Goal: Feedback & Contribution: Leave review/rating

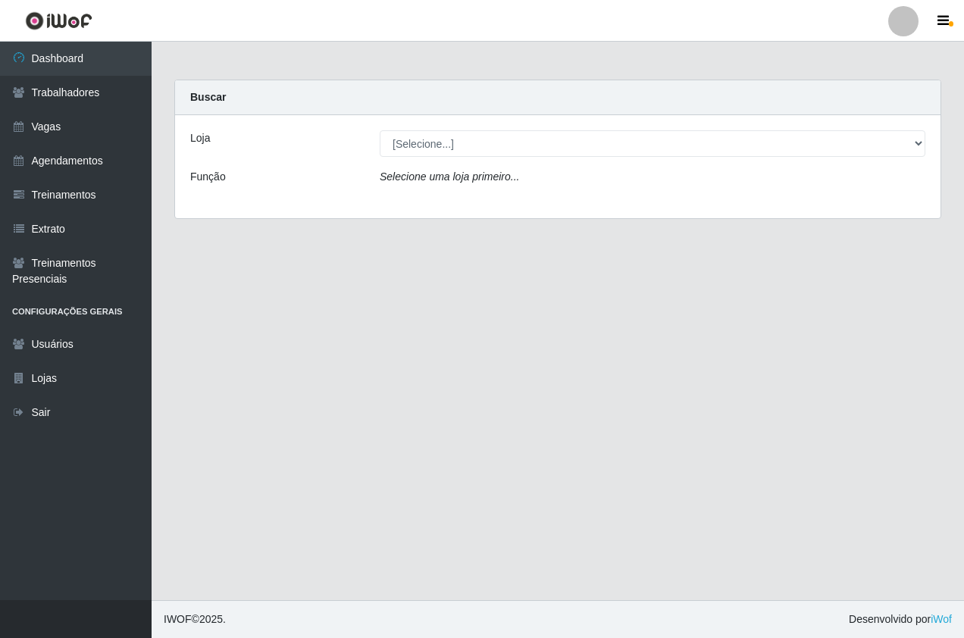
select select "337"
click at [380, 130] on select "[Selecione...] Pizza Nostra" at bounding box center [653, 143] width 546 height 27
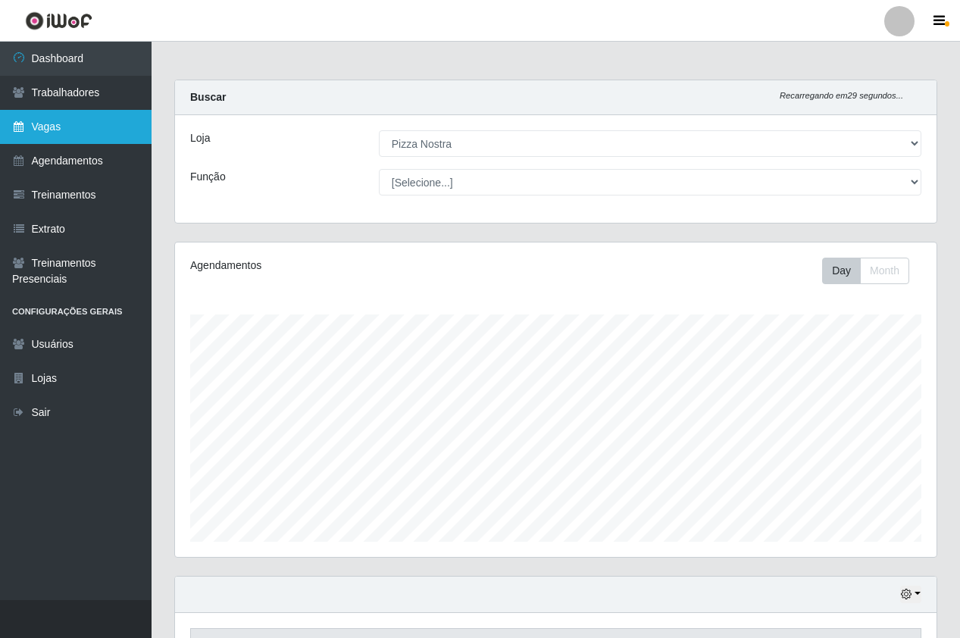
scroll to position [315, 762]
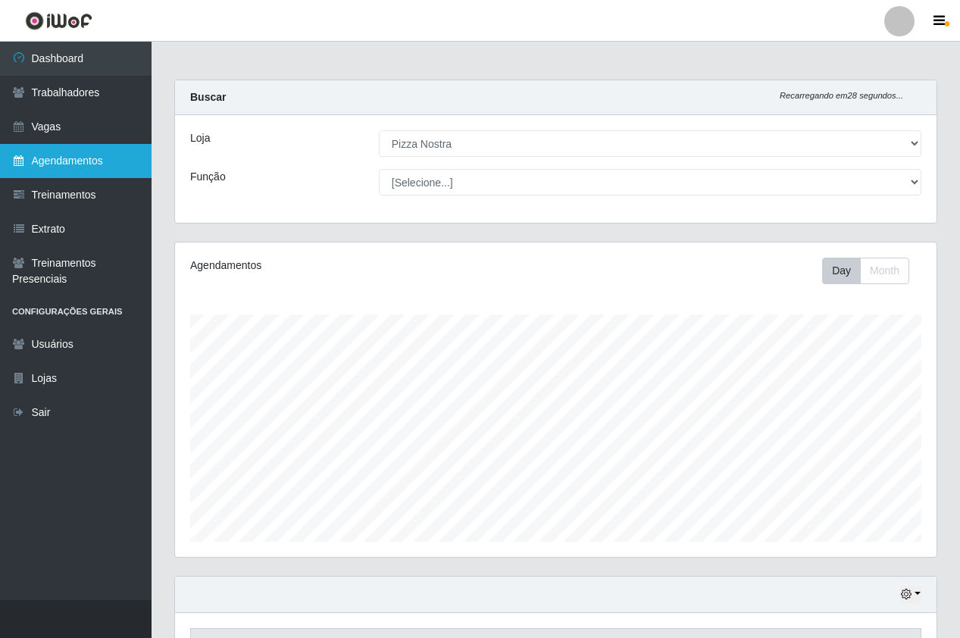
click at [86, 160] on link "Agendamentos" at bounding box center [76, 161] width 152 height 34
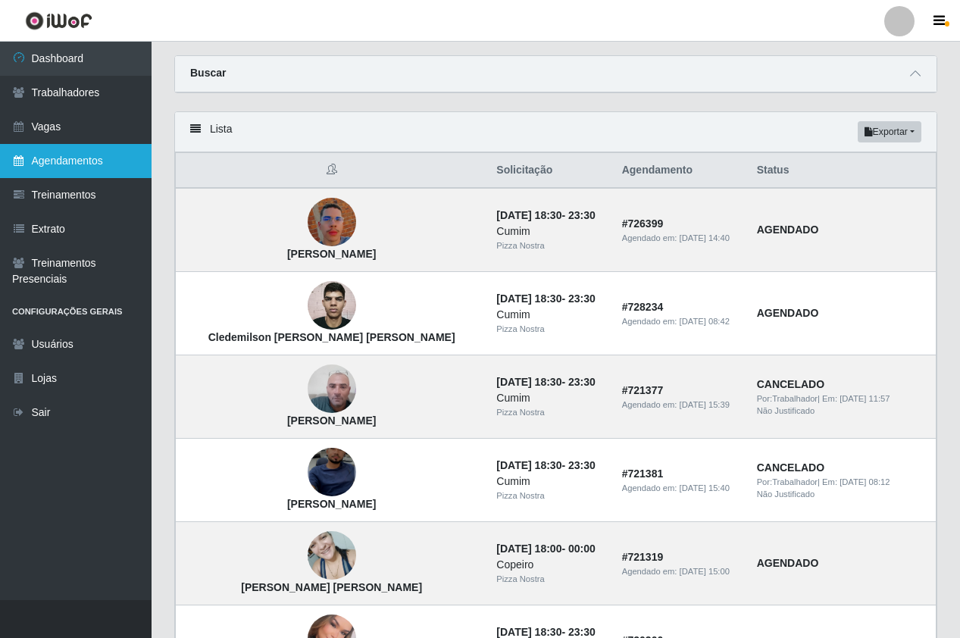
scroll to position [35, 0]
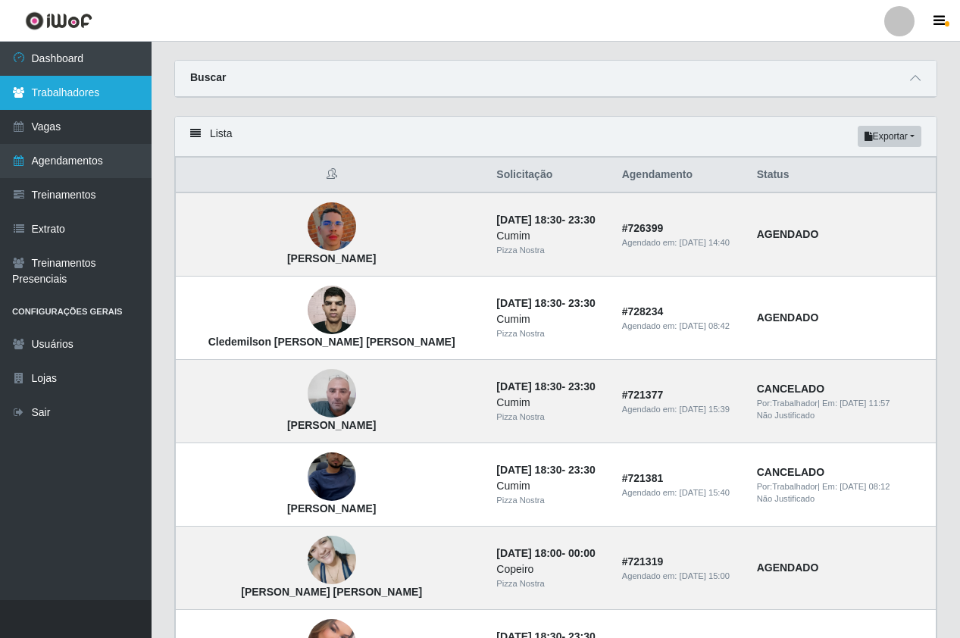
click at [67, 90] on link "Trabalhadores" at bounding box center [76, 93] width 152 height 34
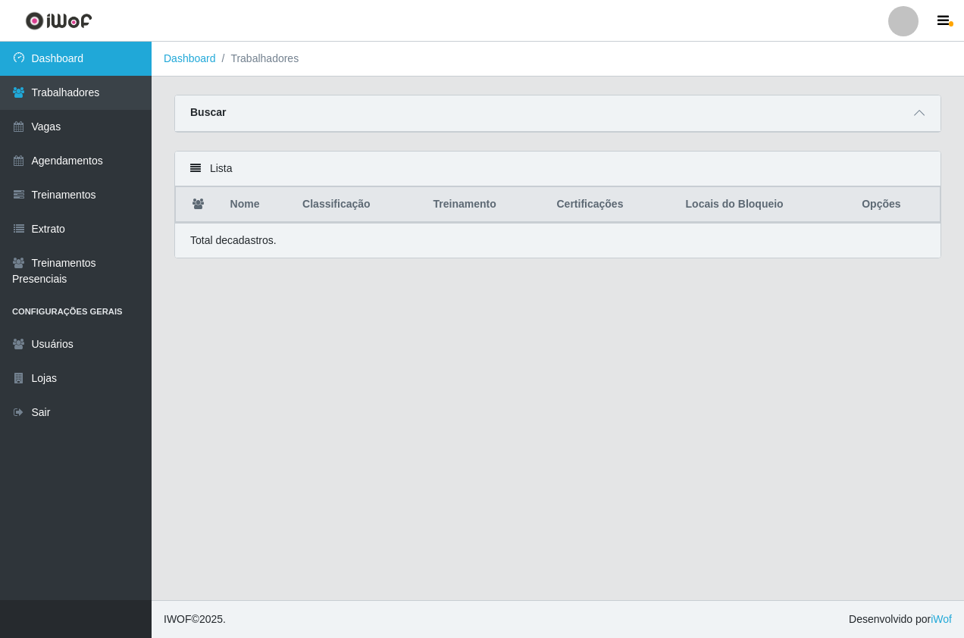
click at [105, 49] on link "Dashboard" at bounding box center [76, 59] width 152 height 34
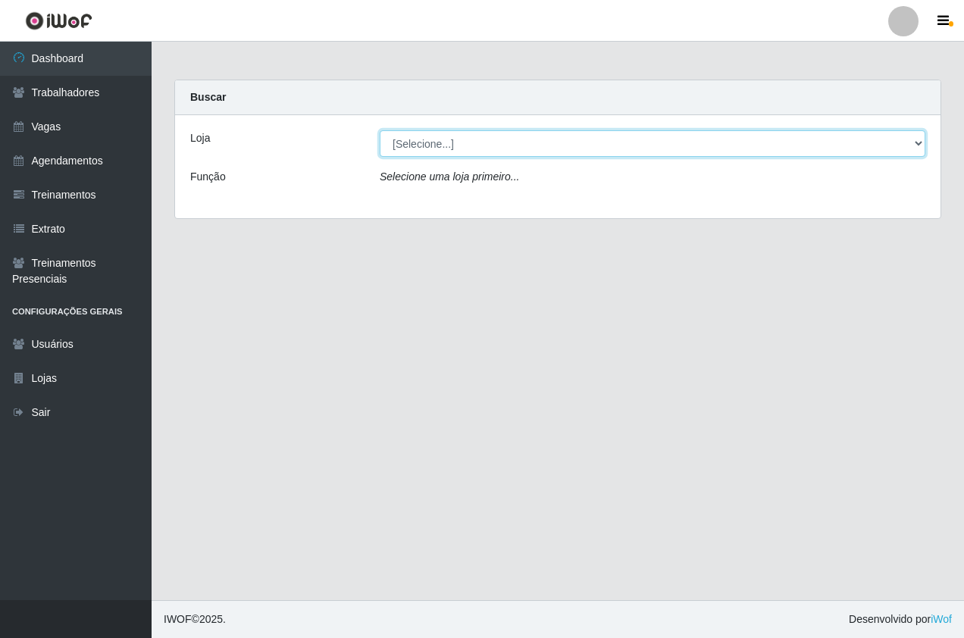
click at [503, 147] on select "[Selecione...] Pizza Nostra" at bounding box center [653, 143] width 546 height 27
select select "337"
click at [380, 130] on select "[Selecione...] Pizza Nostra" at bounding box center [653, 143] width 546 height 27
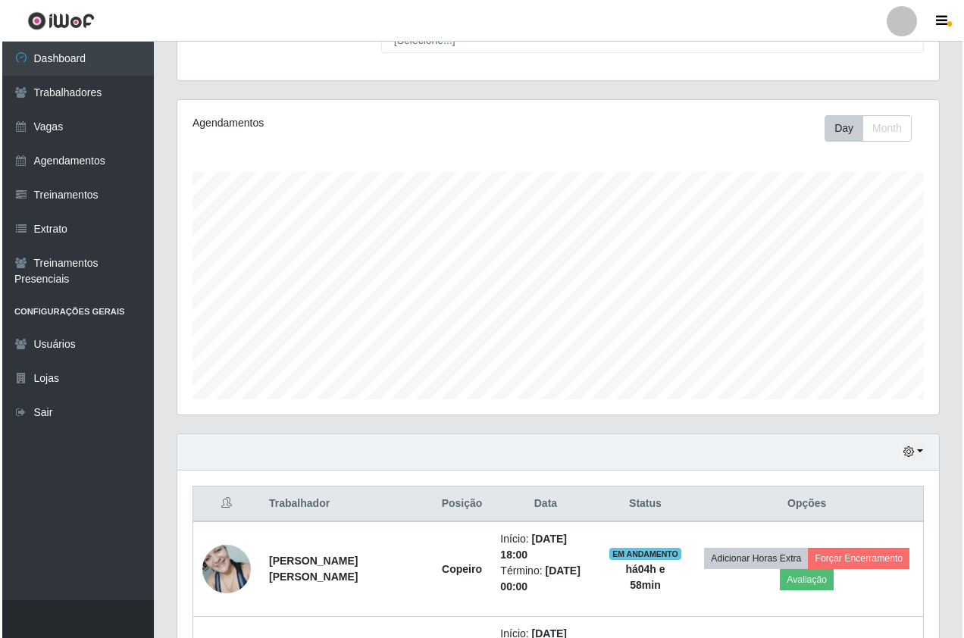
scroll to position [288, 0]
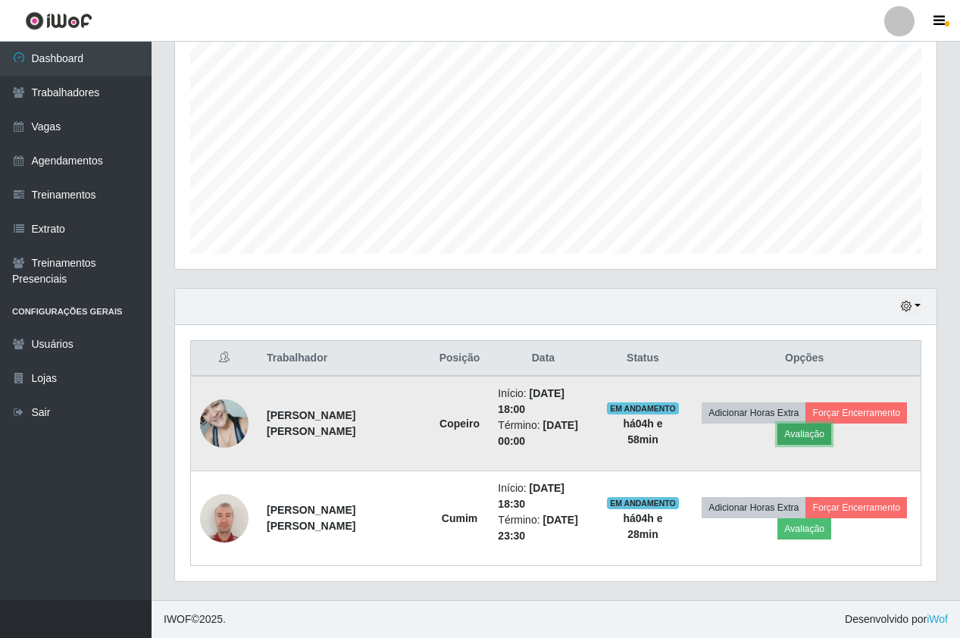
click at [812, 440] on button "Avaliação" at bounding box center [805, 434] width 54 height 21
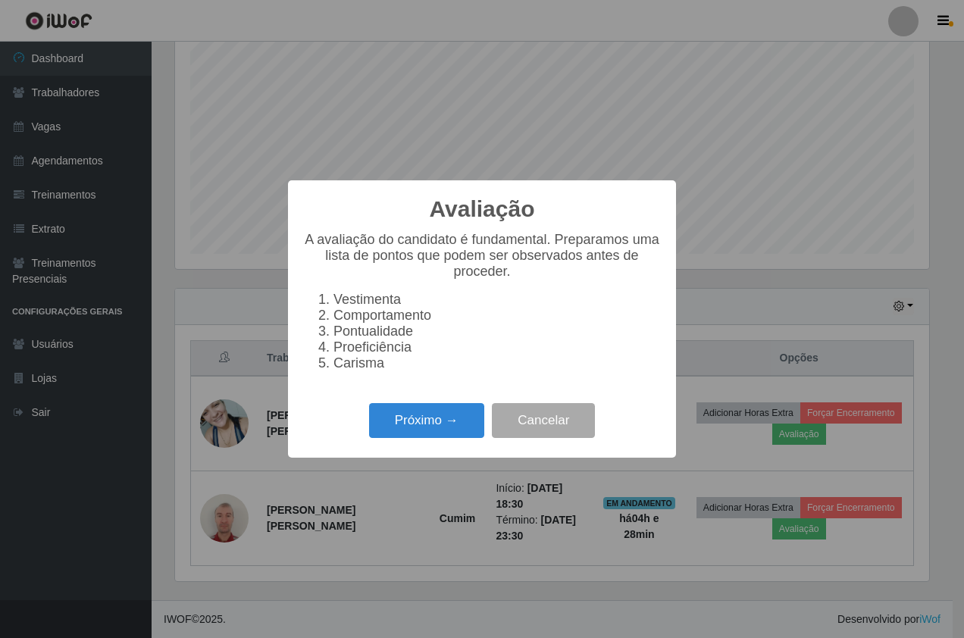
scroll to position [315, 754]
click at [463, 434] on button "Próximo →" at bounding box center [426, 421] width 115 height 36
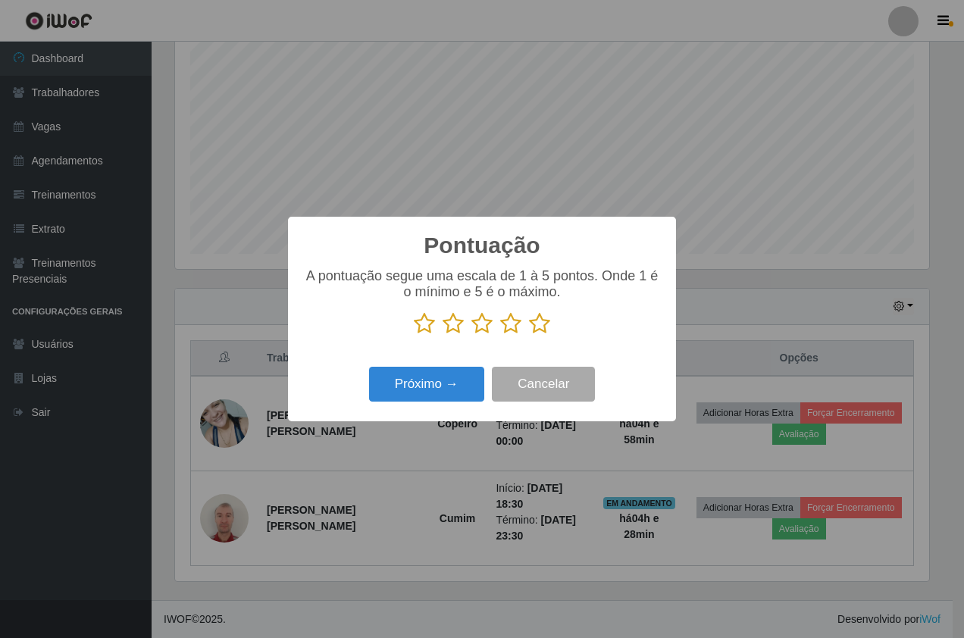
click at [542, 322] on icon at bounding box center [539, 323] width 21 height 23
click at [529, 335] on input "radio" at bounding box center [529, 335] width 0 height 0
click at [471, 374] on button "Próximo →" at bounding box center [426, 385] width 115 height 36
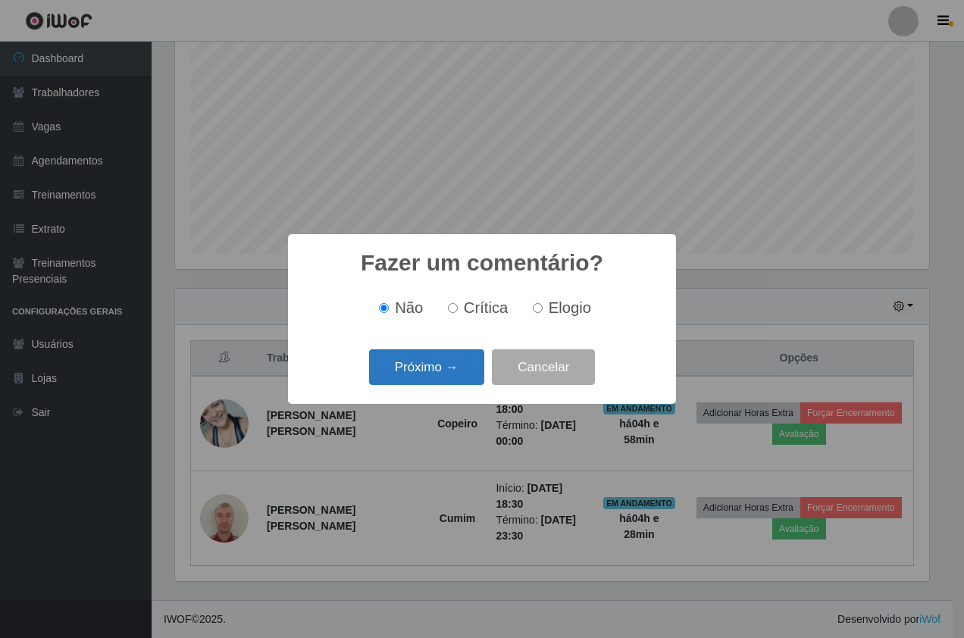
click at [465, 371] on button "Próximo →" at bounding box center [426, 367] width 115 height 36
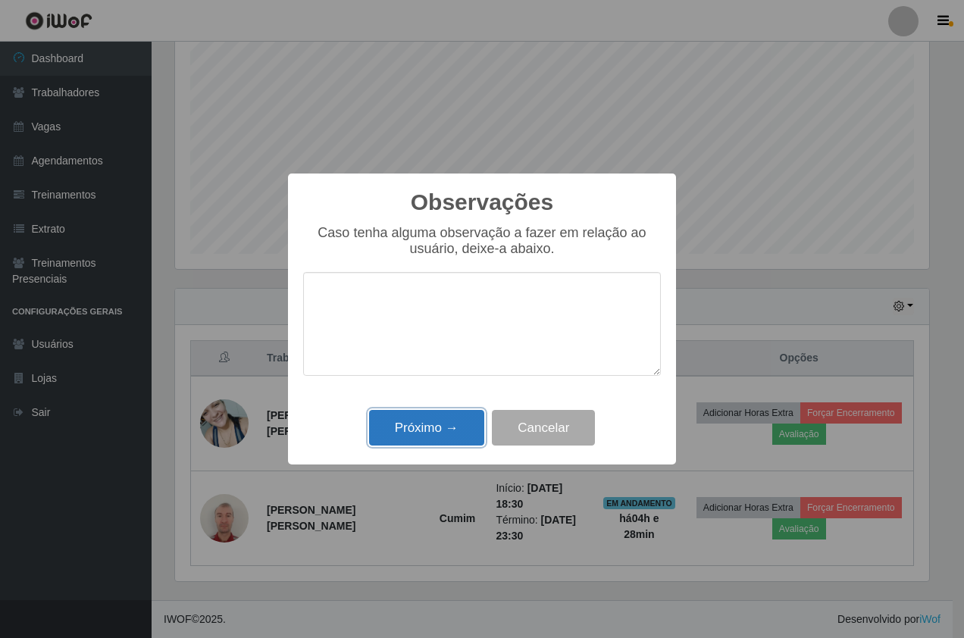
click at [450, 432] on button "Próximo →" at bounding box center [426, 428] width 115 height 36
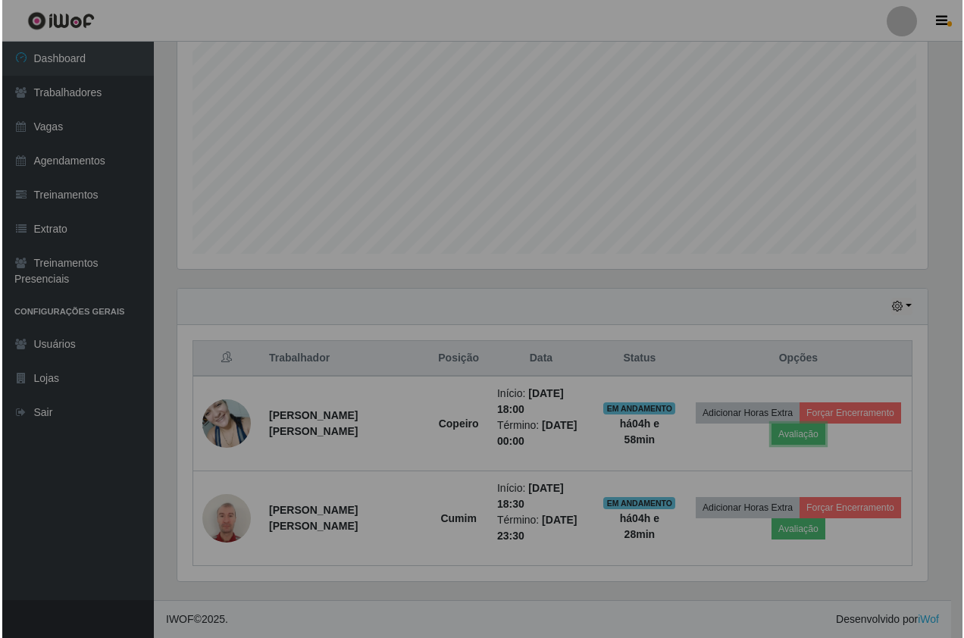
scroll to position [315, 762]
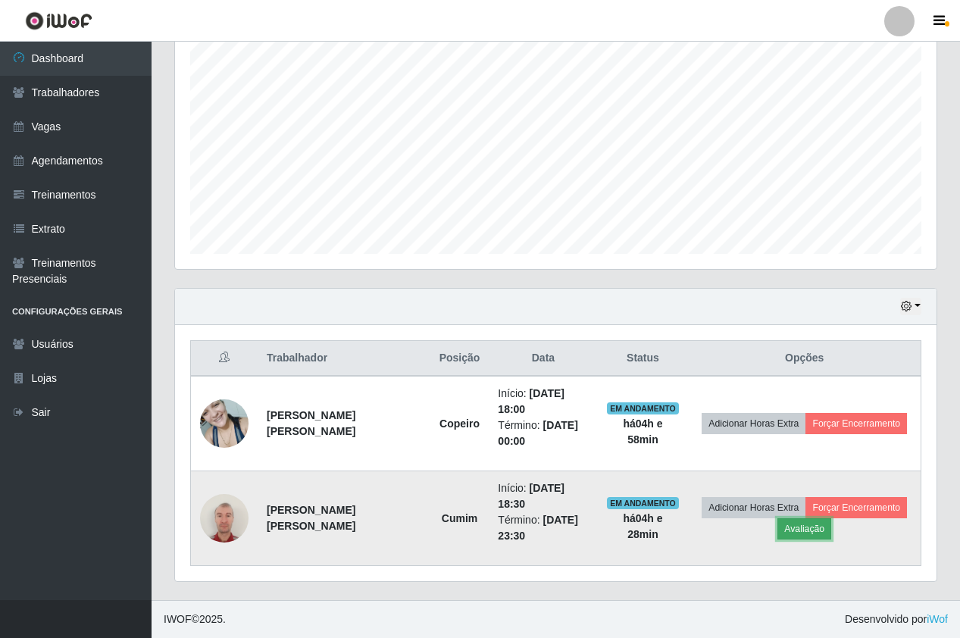
click at [794, 536] on button "Avaliação" at bounding box center [805, 528] width 54 height 21
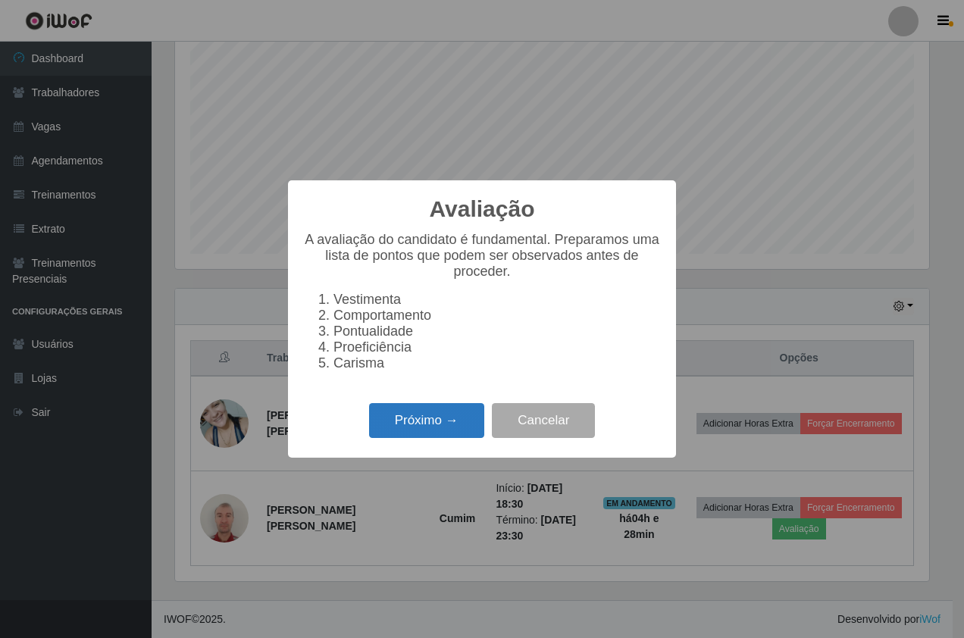
click at [435, 425] on button "Próximo →" at bounding box center [426, 421] width 115 height 36
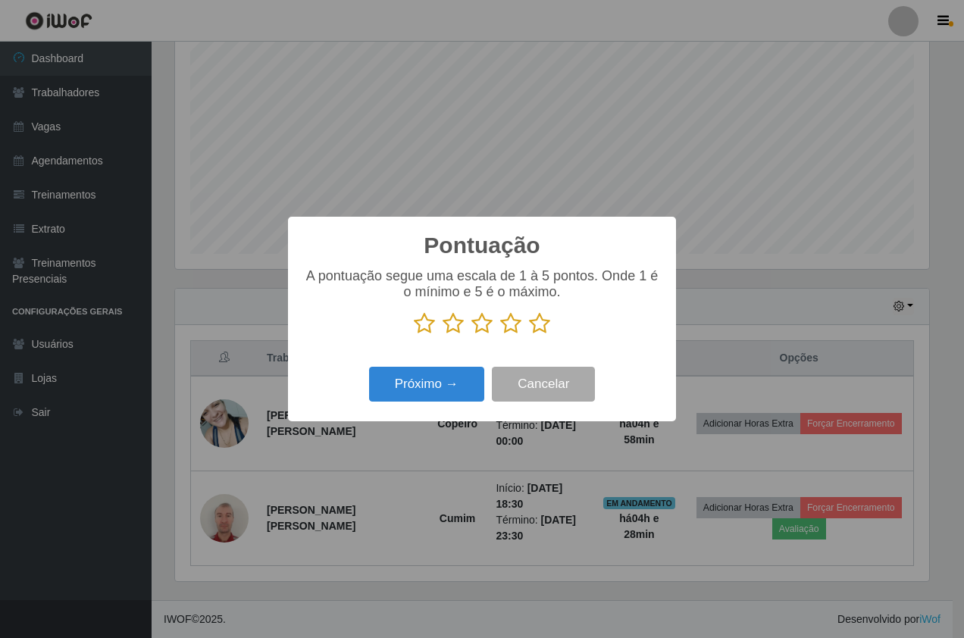
click at [537, 327] on icon at bounding box center [539, 323] width 21 height 23
click at [529, 335] on input "radio" at bounding box center [529, 335] width 0 height 0
click at [463, 383] on button "Próximo →" at bounding box center [426, 385] width 115 height 36
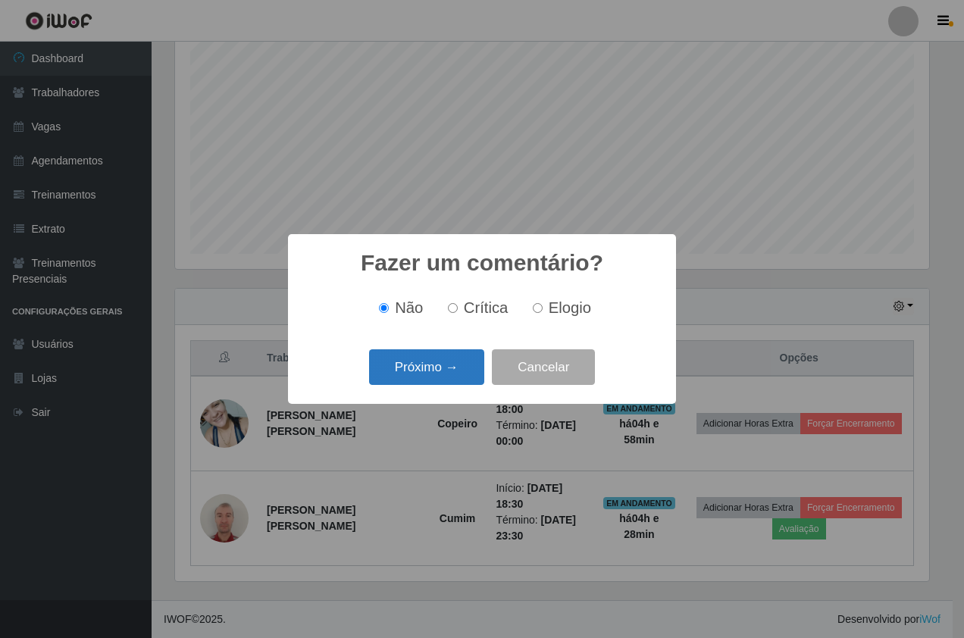
click at [461, 364] on button "Próximo →" at bounding box center [426, 367] width 115 height 36
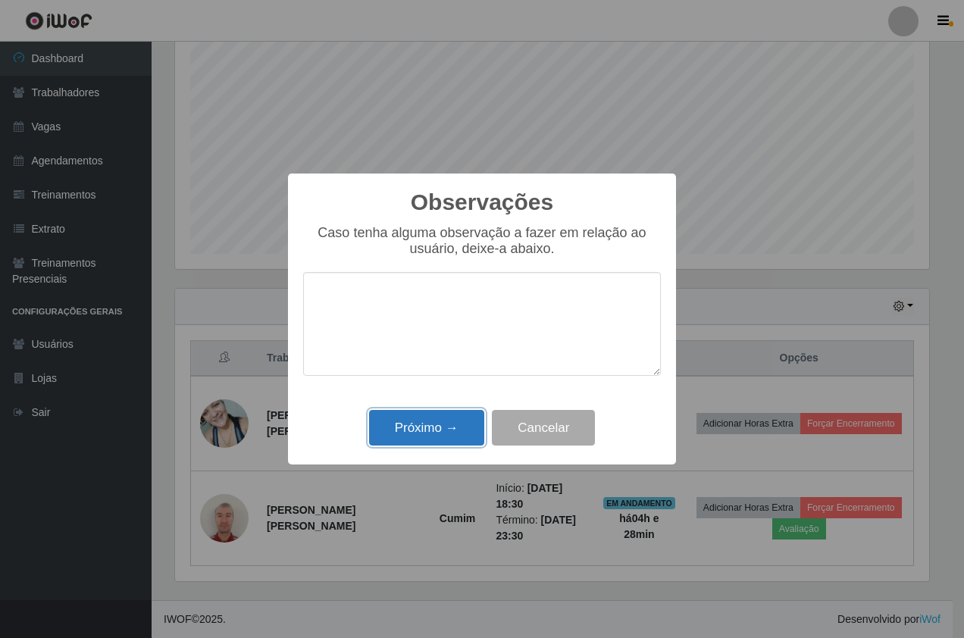
click at [442, 424] on button "Próximo →" at bounding box center [426, 428] width 115 height 36
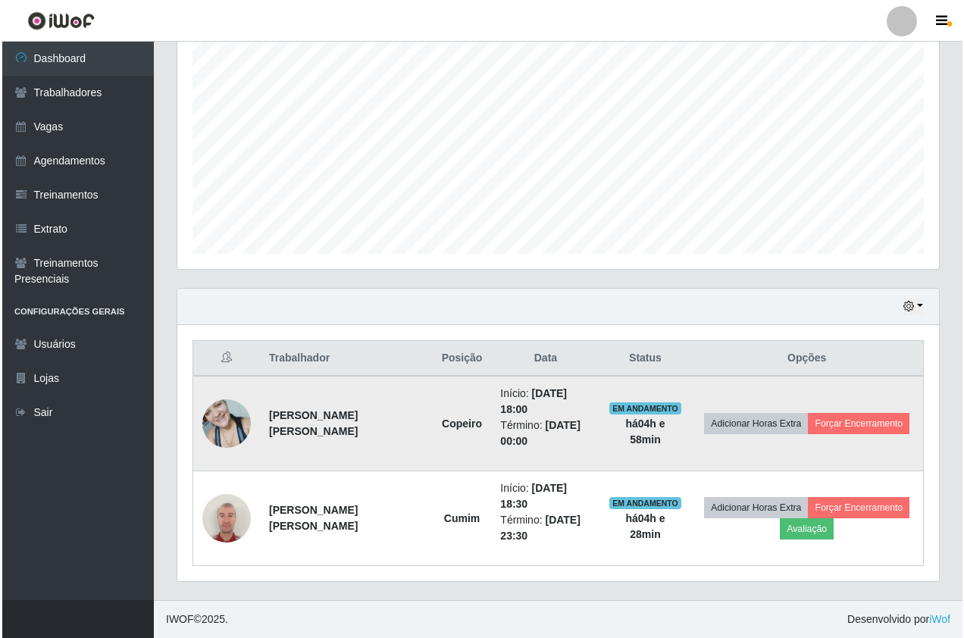
scroll to position [256, 0]
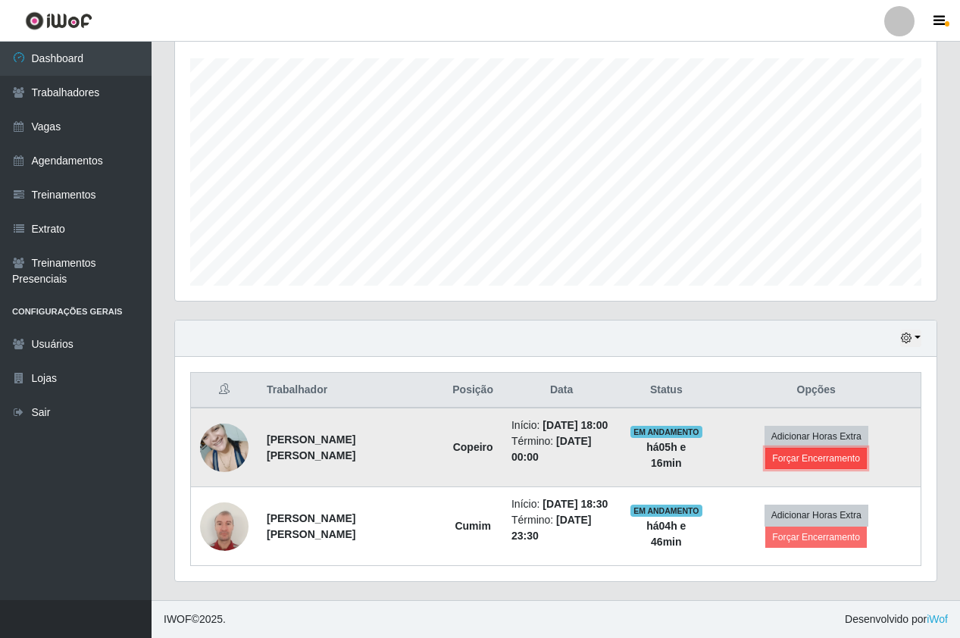
click at [813, 463] on button "Forçar Encerramento" at bounding box center [817, 458] width 102 height 21
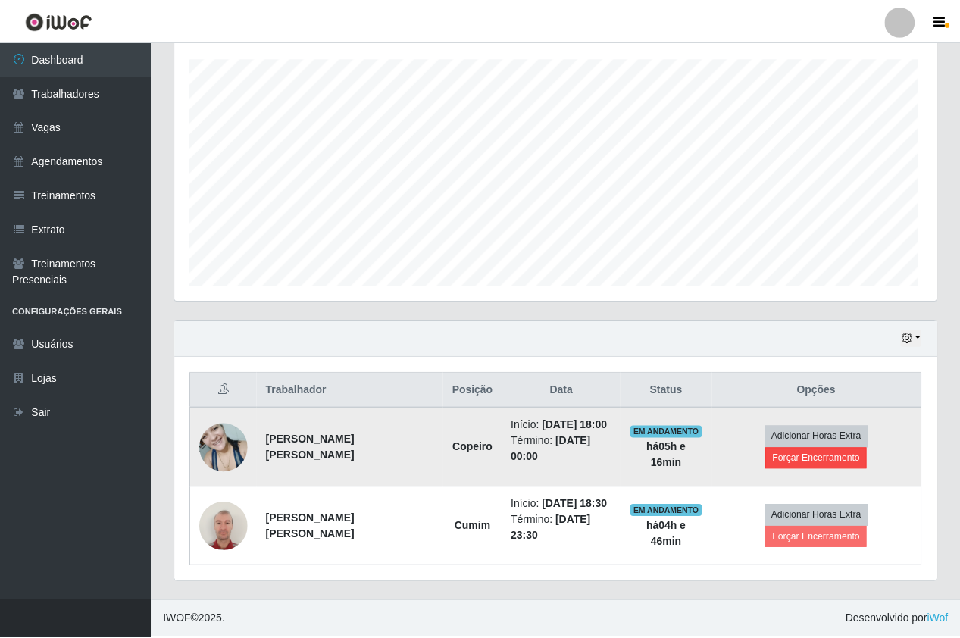
scroll to position [315, 754]
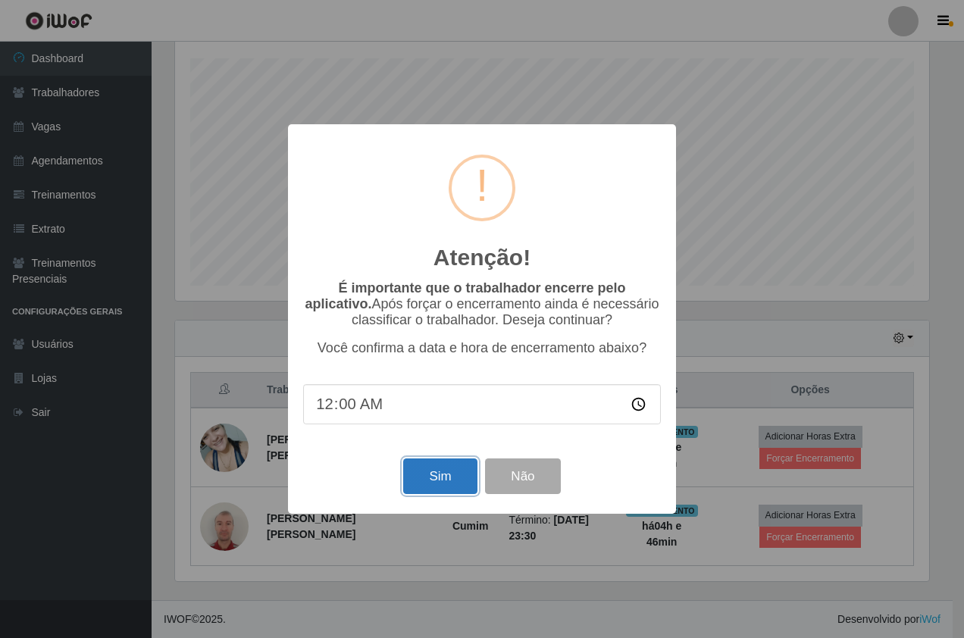
click at [453, 476] on button "Sim" at bounding box center [440, 477] width 74 height 36
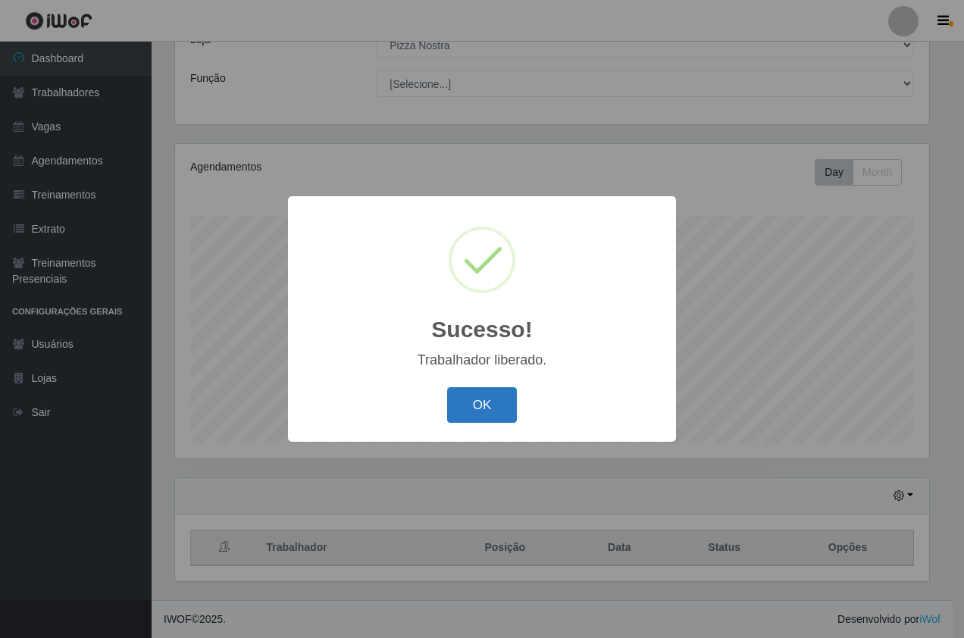
click at [479, 401] on button "OK" at bounding box center [482, 405] width 70 height 36
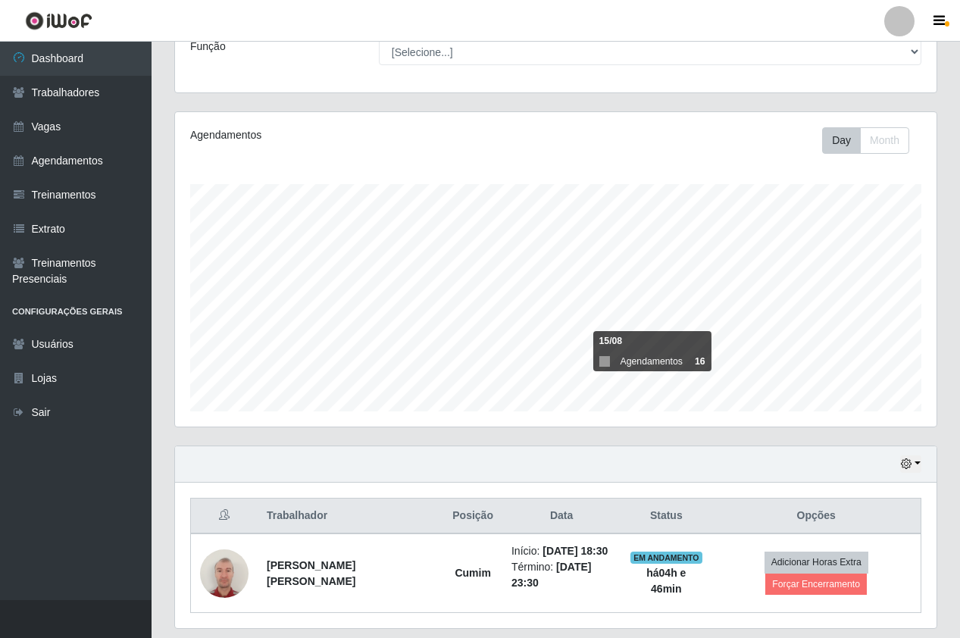
scroll to position [177, 0]
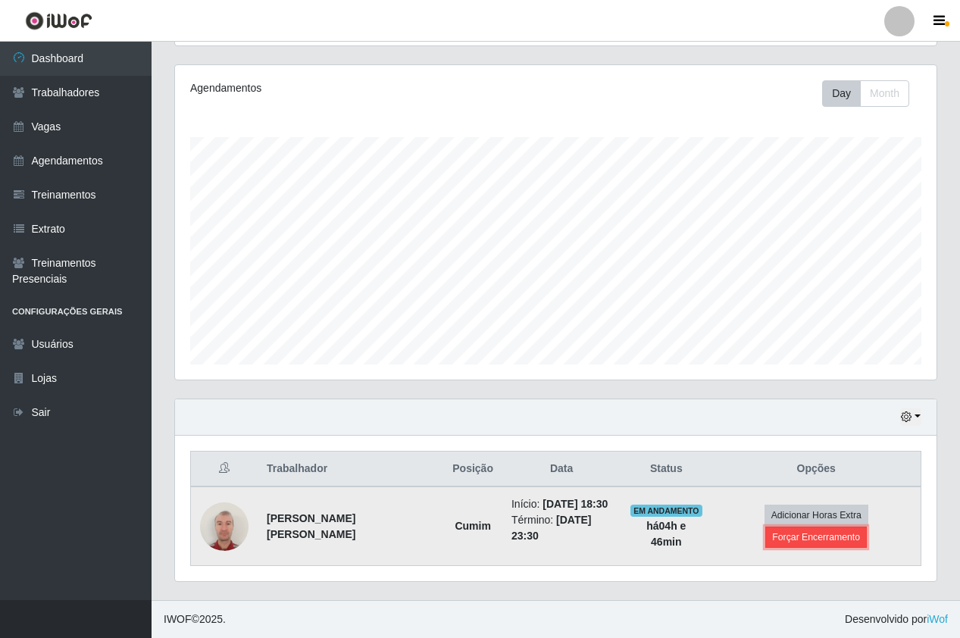
click at [828, 536] on button "Forçar Encerramento" at bounding box center [817, 537] width 102 height 21
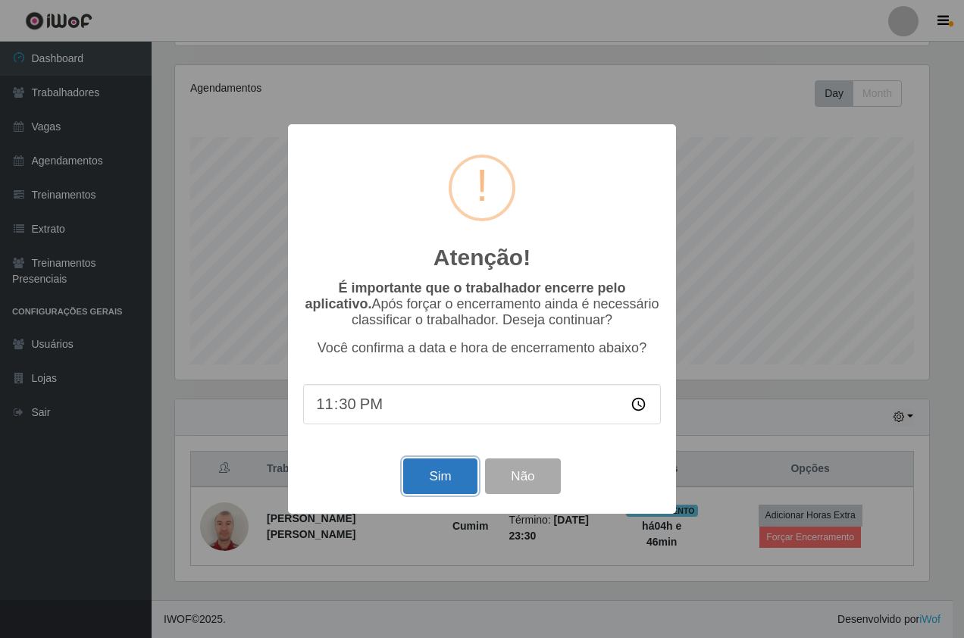
click at [436, 481] on button "Sim" at bounding box center [440, 477] width 74 height 36
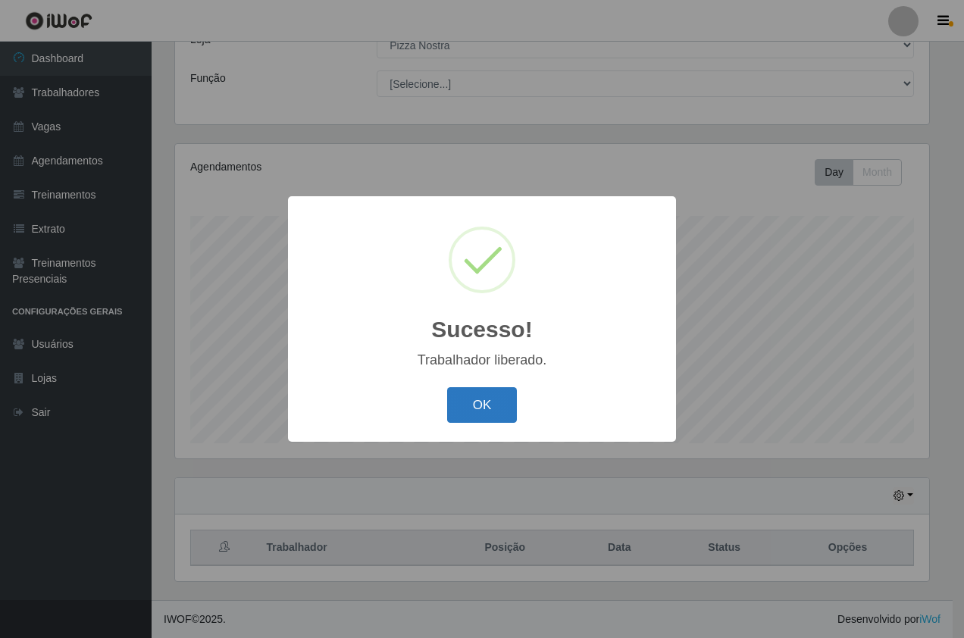
click at [480, 409] on button "OK" at bounding box center [482, 405] width 70 height 36
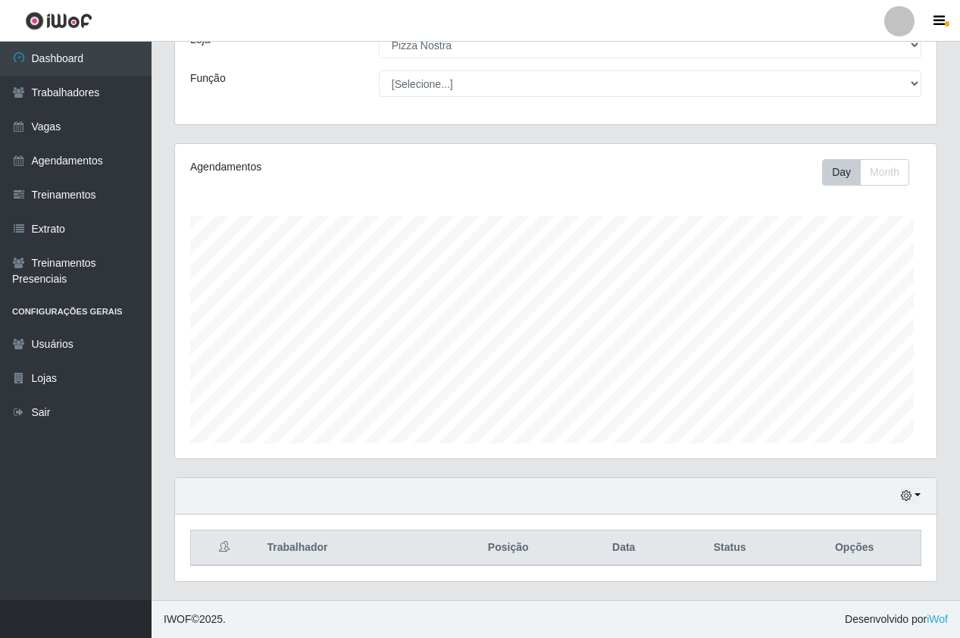
scroll to position [315, 762]
